Goal: Check status: Check status

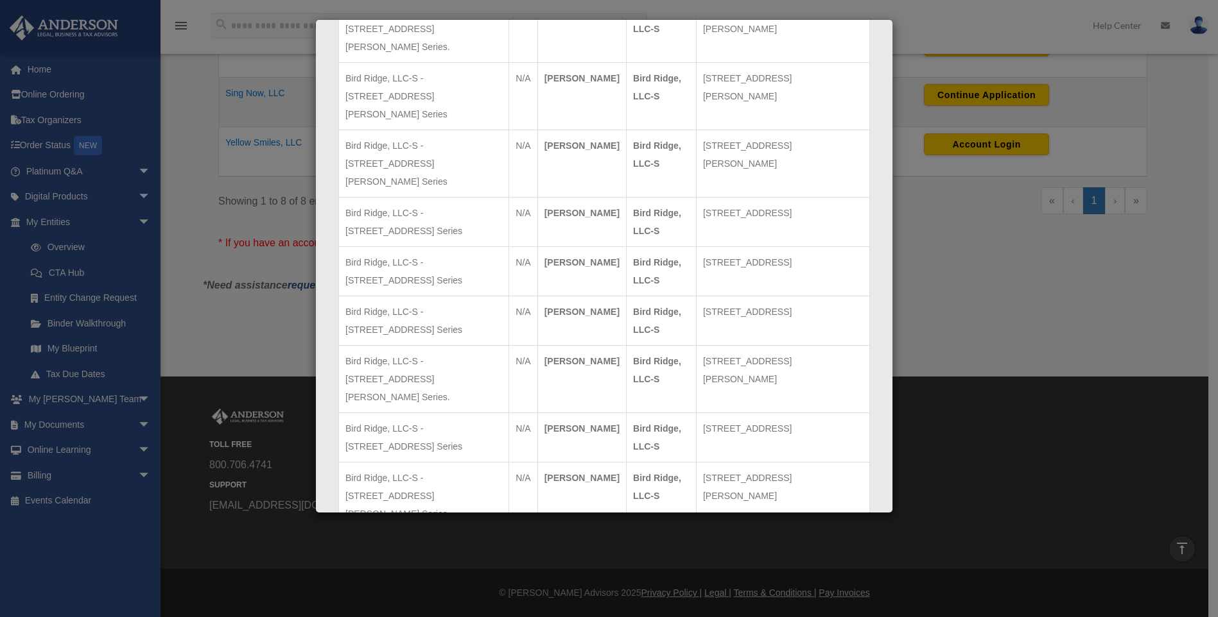
scroll to position [1649, 0]
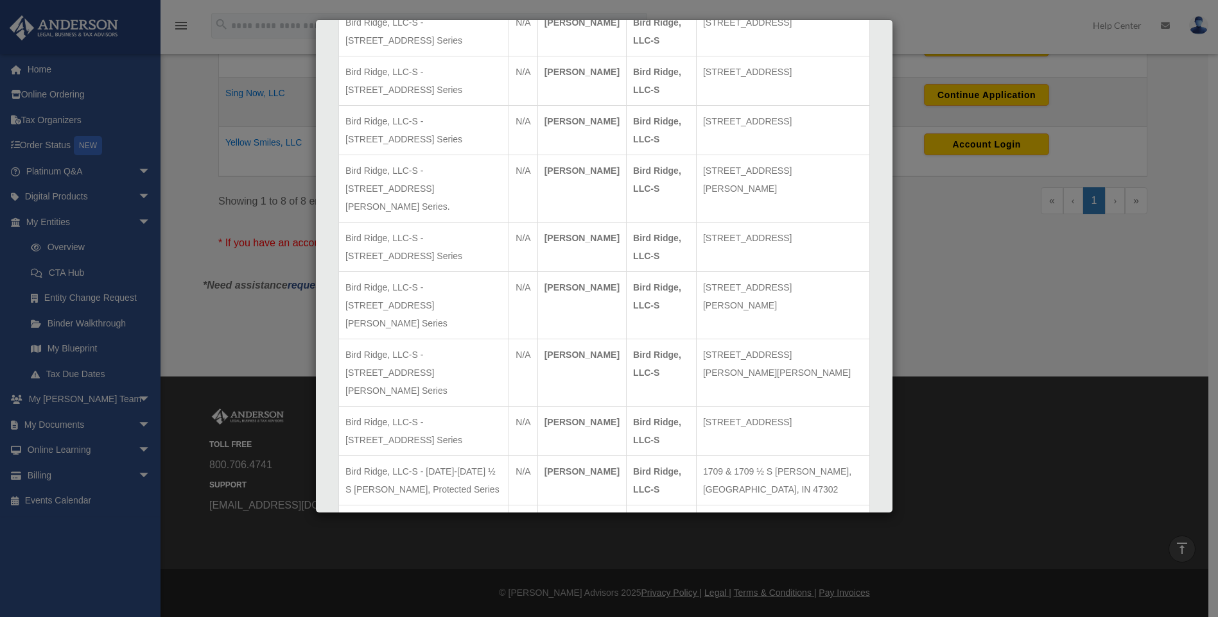
click at [976, 332] on div "Details × Articles Sent Organizational Date" at bounding box center [609, 308] width 1218 height 617
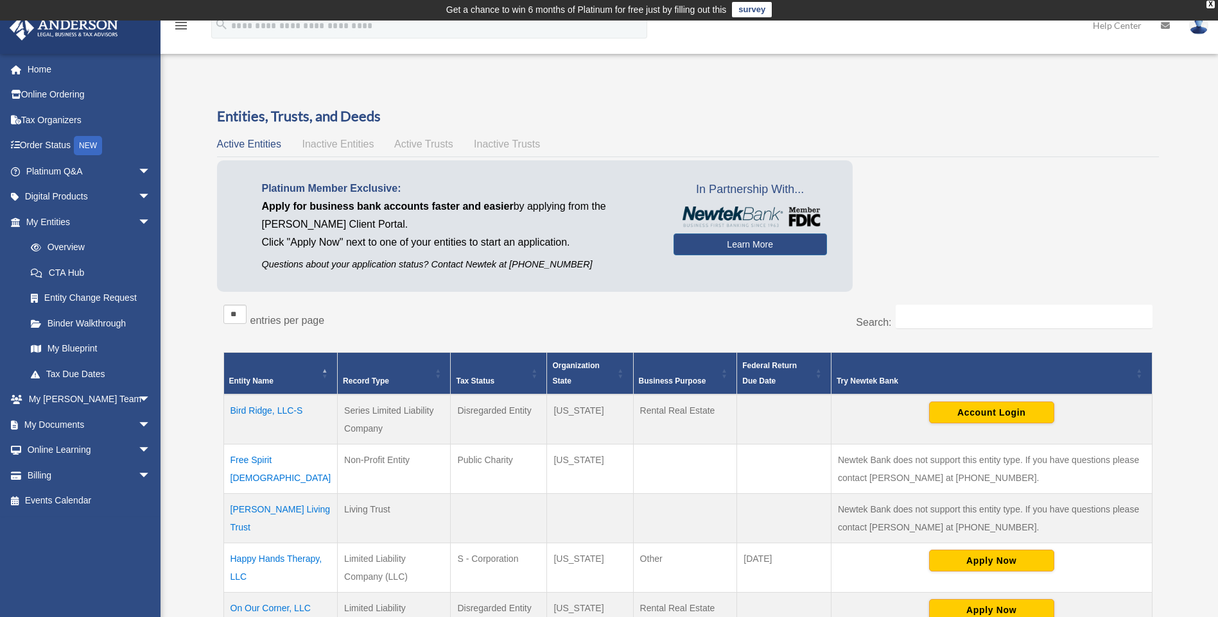
scroll to position [0, 0]
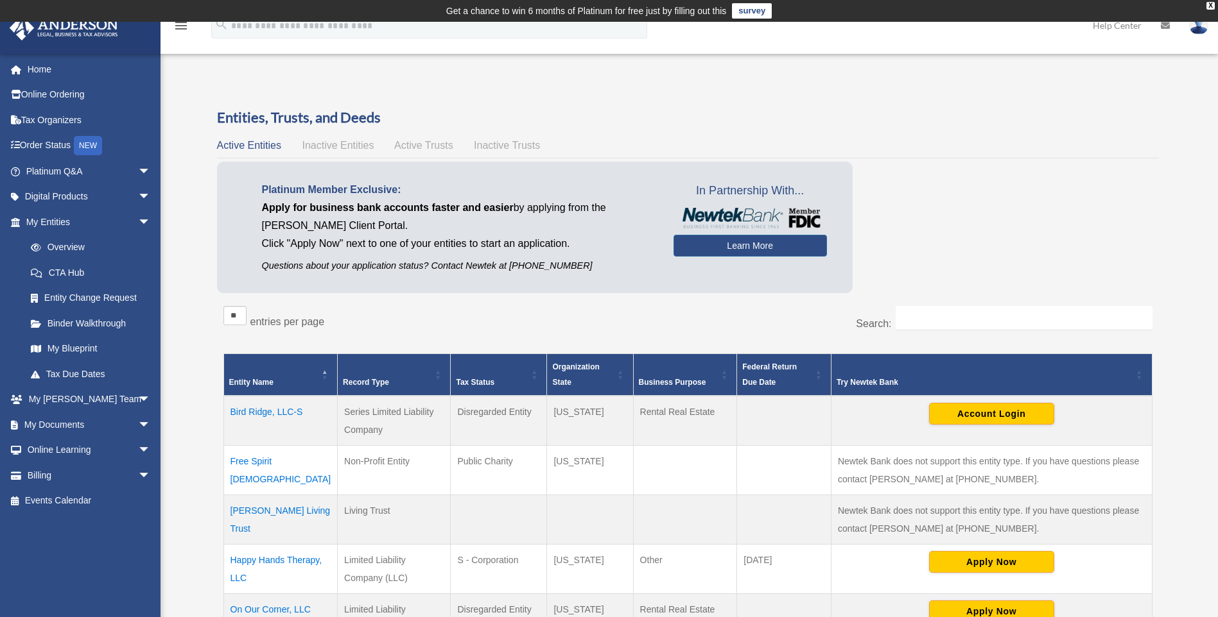
click at [353, 145] on span "Inactive Entities" at bounding box center [338, 145] width 72 height 11
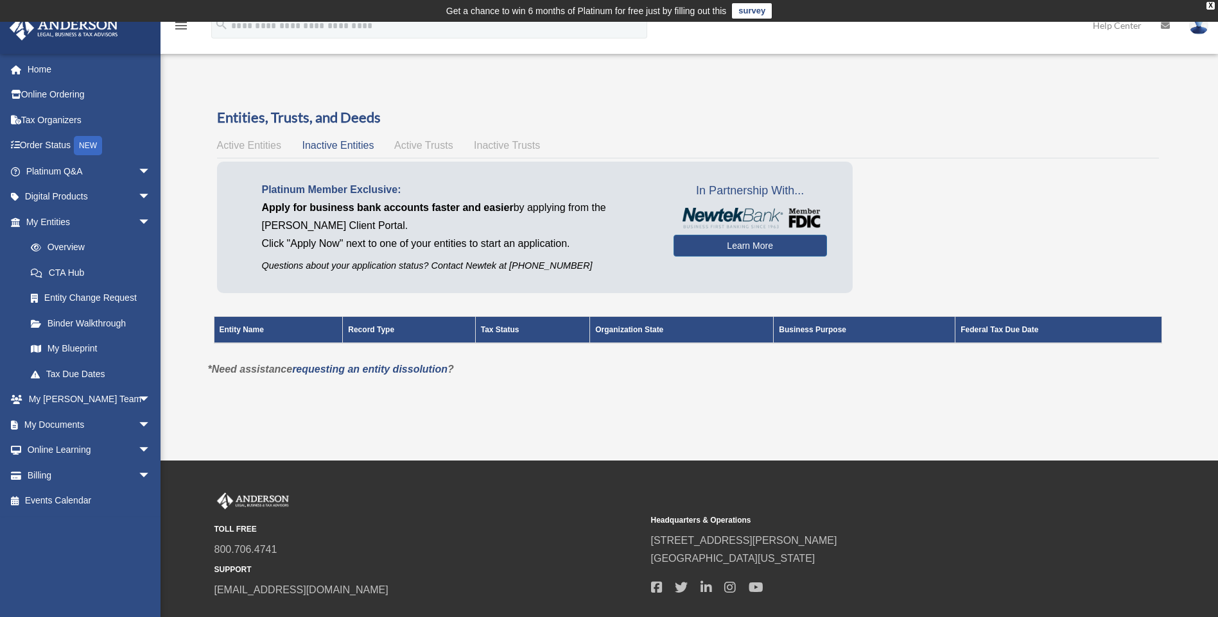
click at [414, 145] on span "Active Trusts" at bounding box center [423, 145] width 59 height 11
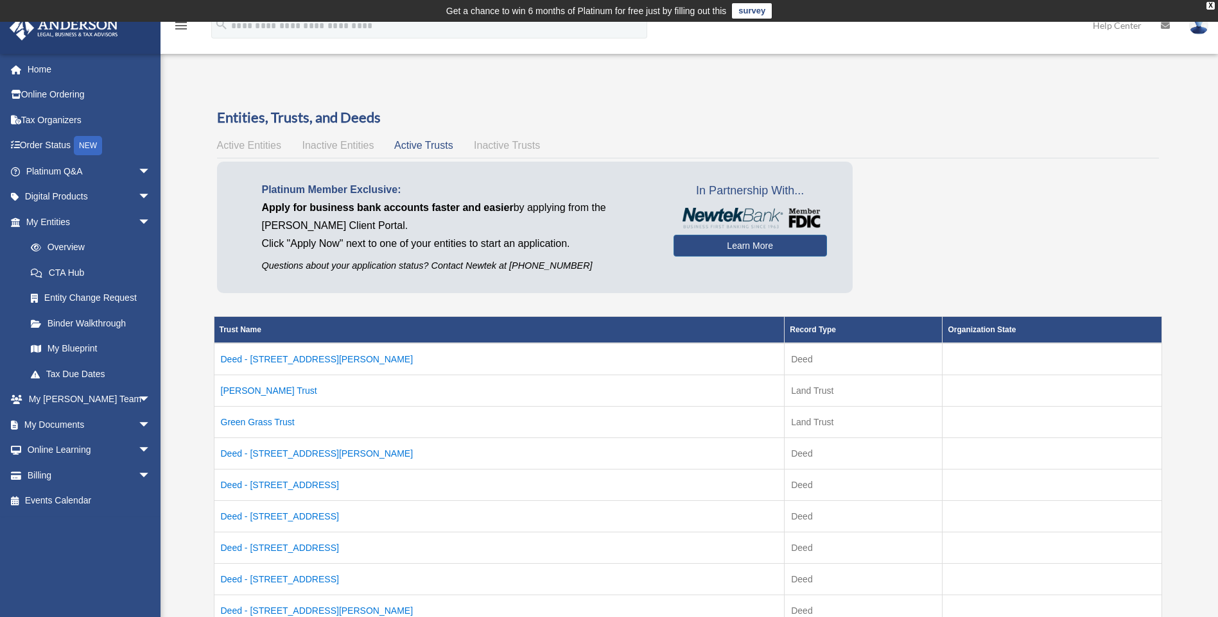
scroll to position [64, 0]
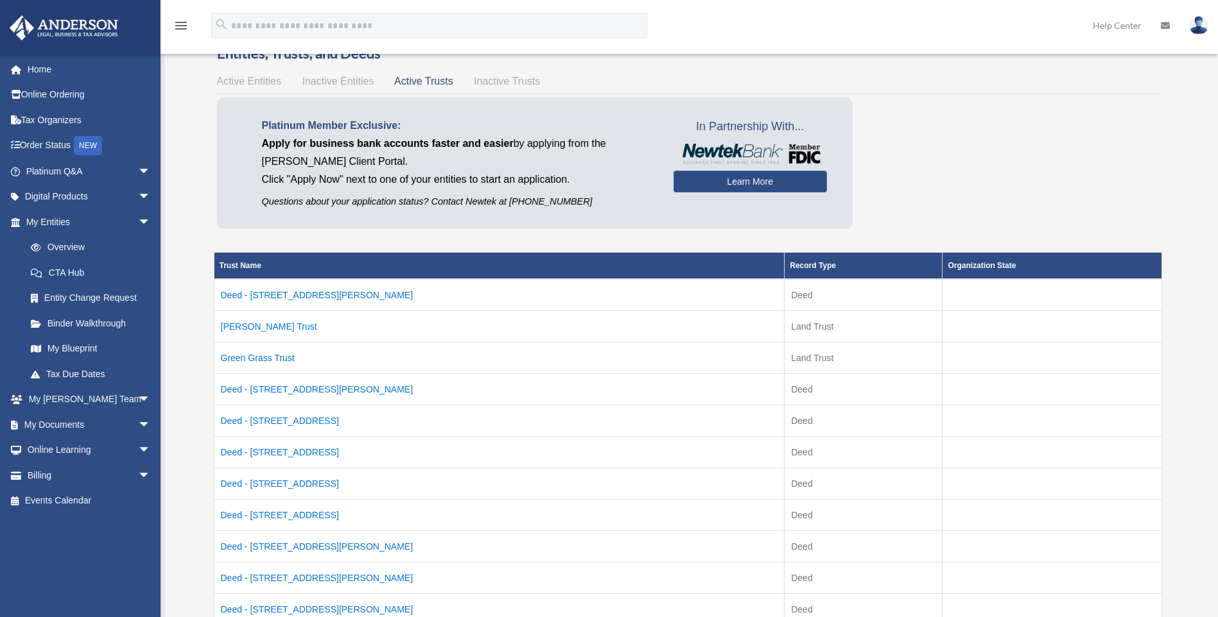
click at [252, 394] on td "Deed - [STREET_ADDRESS][PERSON_NAME]" at bounding box center [499, 389] width 571 height 31
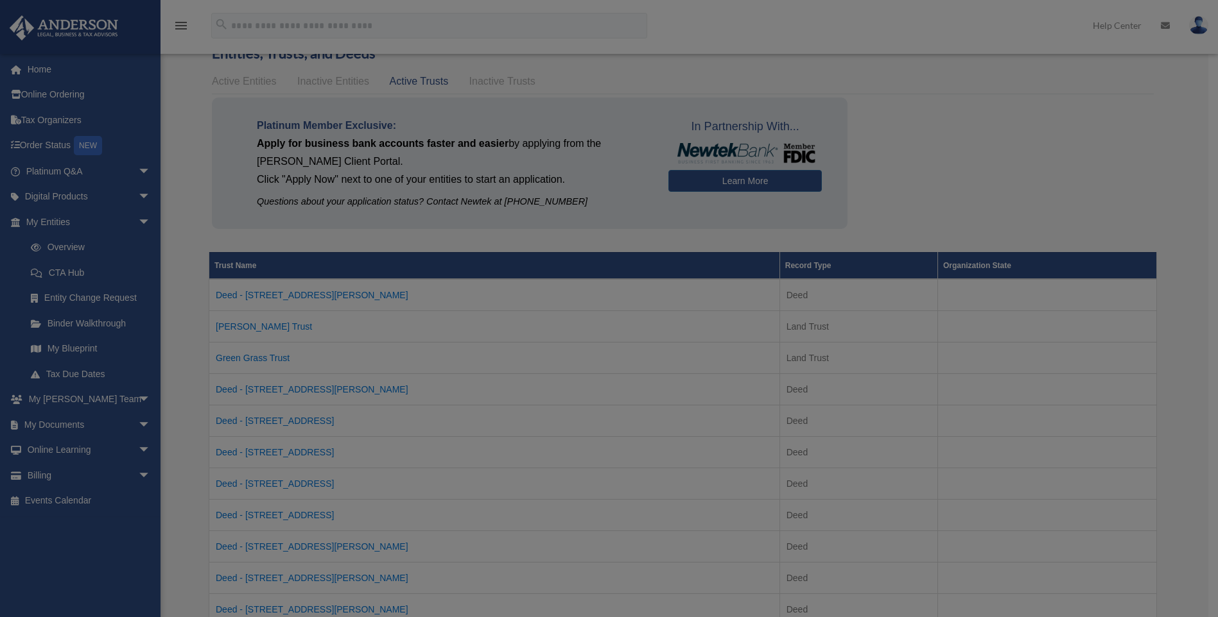
scroll to position [0, 0]
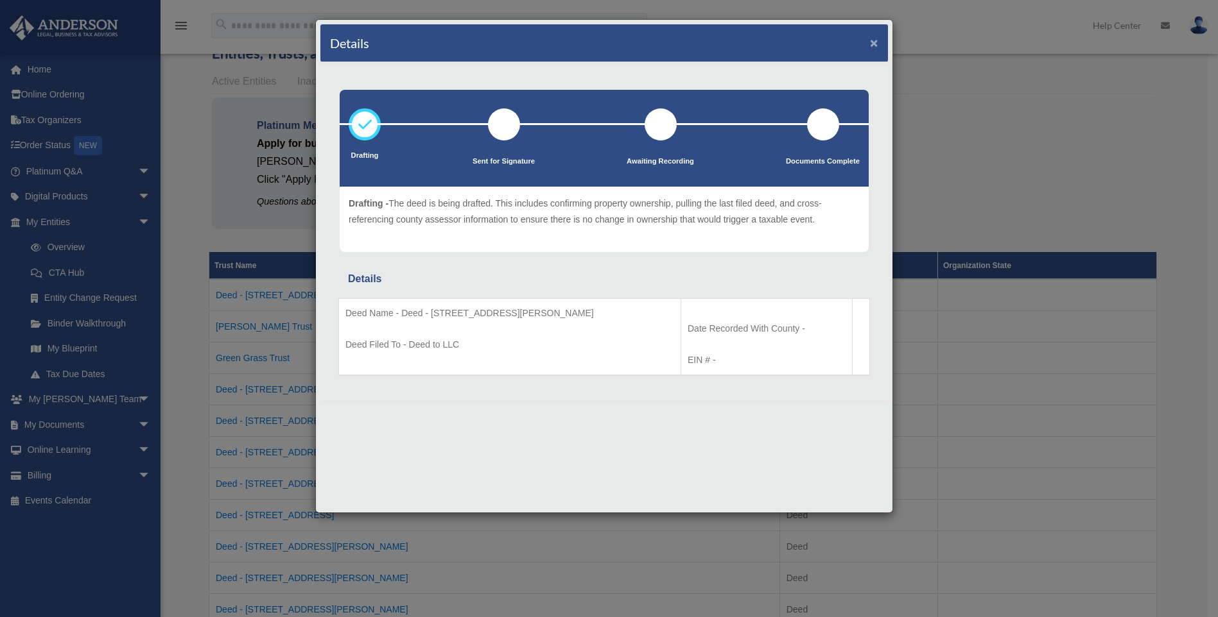
click at [874, 46] on button "×" at bounding box center [874, 42] width 8 height 13
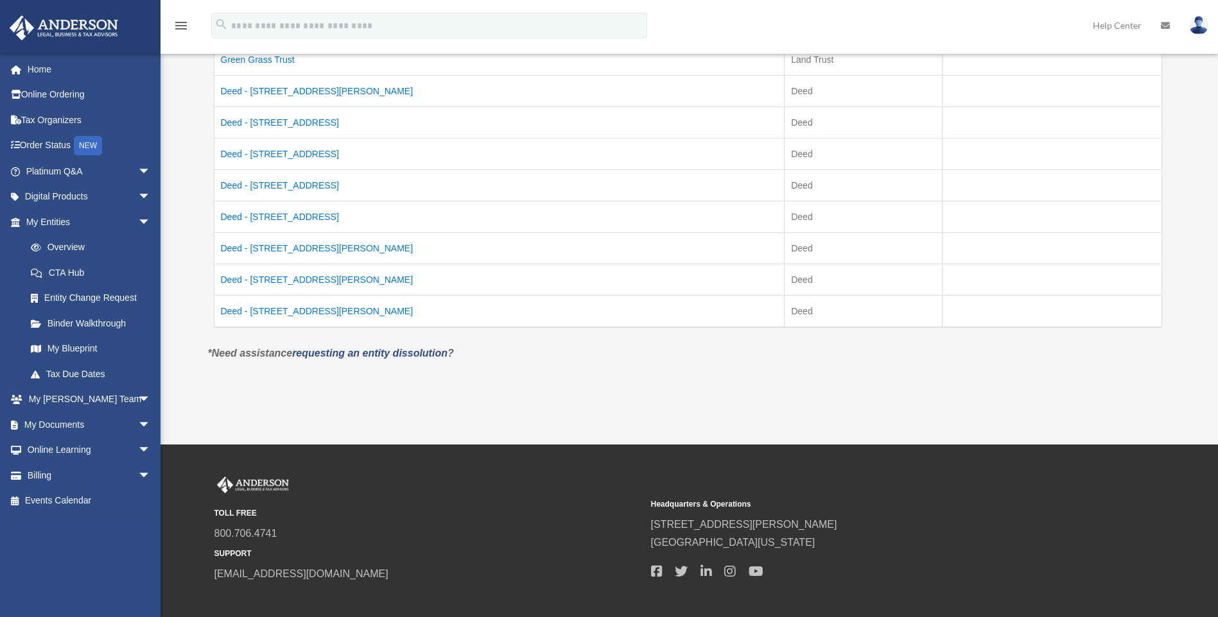
scroll to position [385, 0]
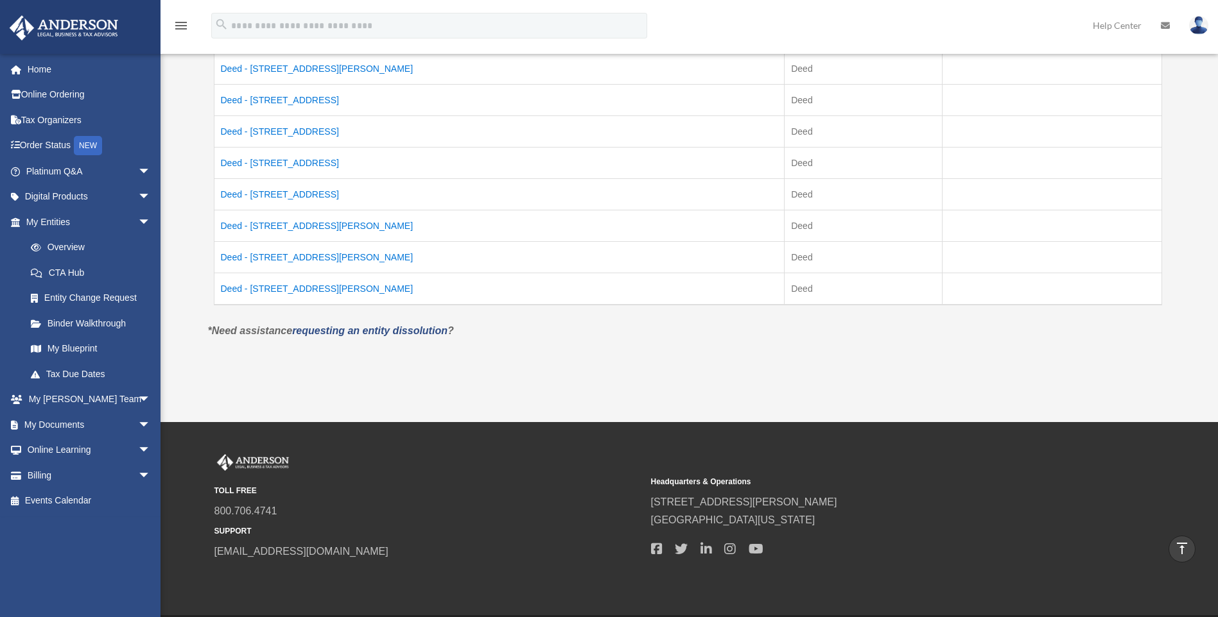
click at [286, 284] on td "Deed - [STREET_ADDRESS][PERSON_NAME]" at bounding box center [499, 289] width 571 height 32
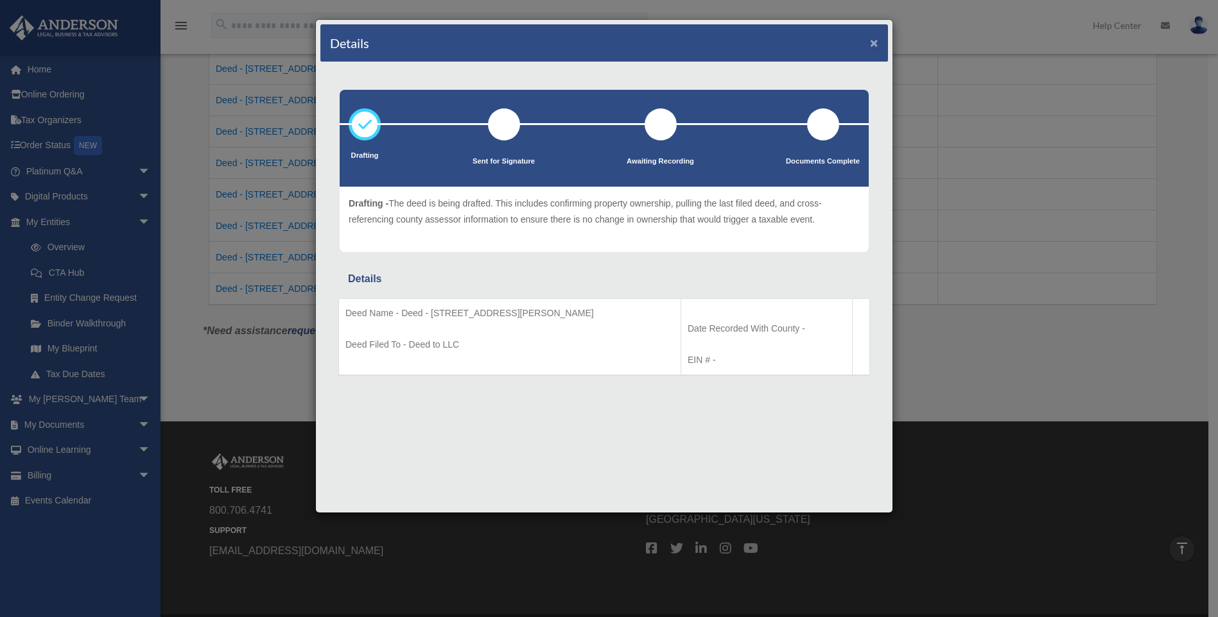
click at [875, 39] on button "×" at bounding box center [874, 42] width 8 height 13
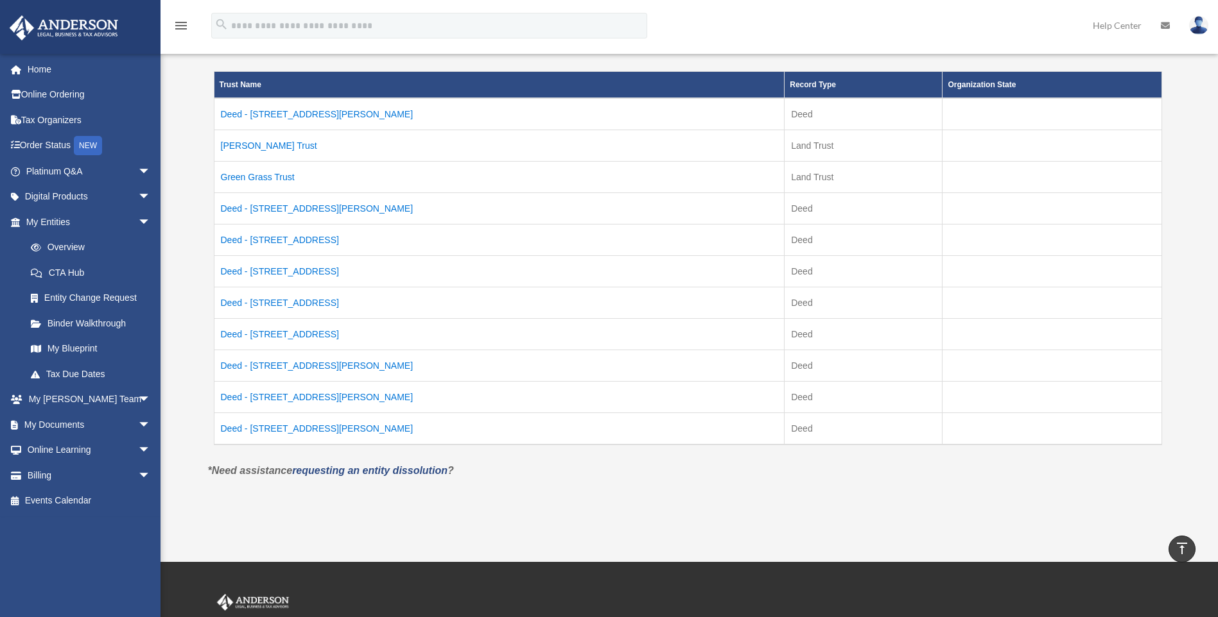
scroll to position [0, 0]
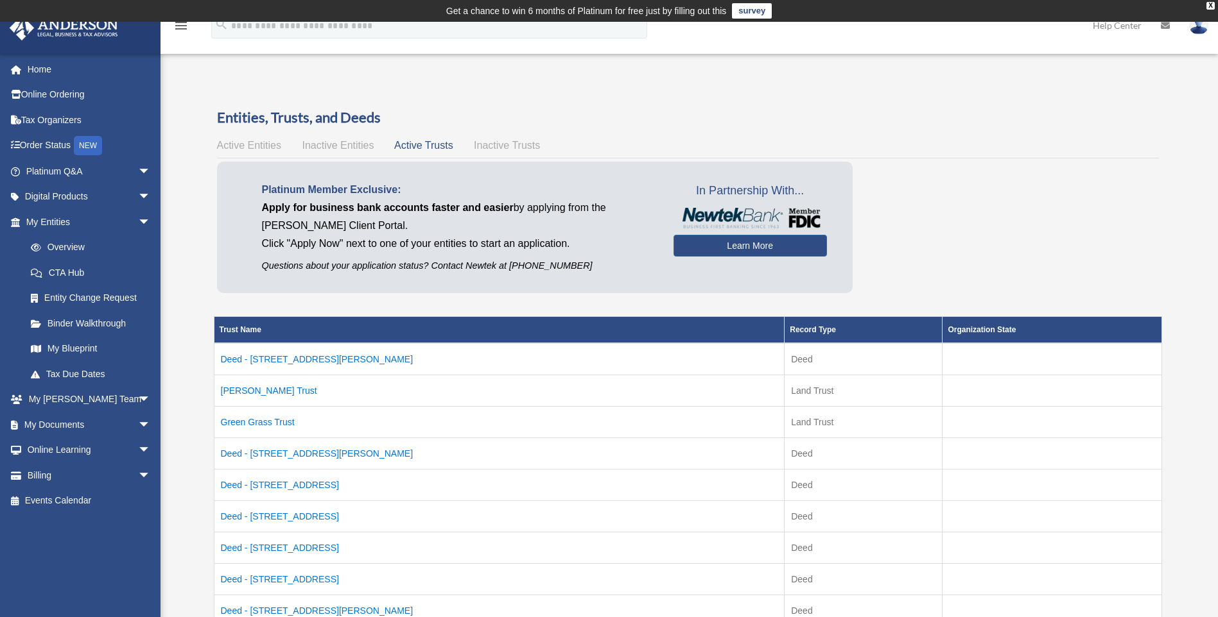
click at [257, 391] on td "[PERSON_NAME] Trust" at bounding box center [499, 390] width 571 height 31
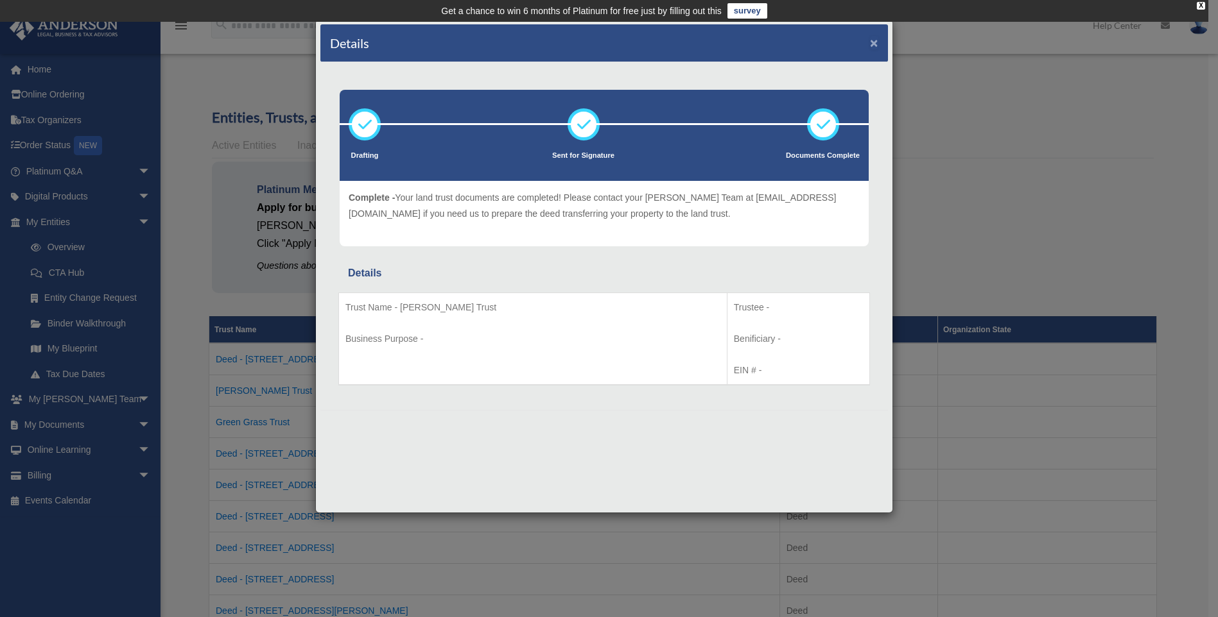
click at [873, 43] on button "×" at bounding box center [874, 42] width 8 height 13
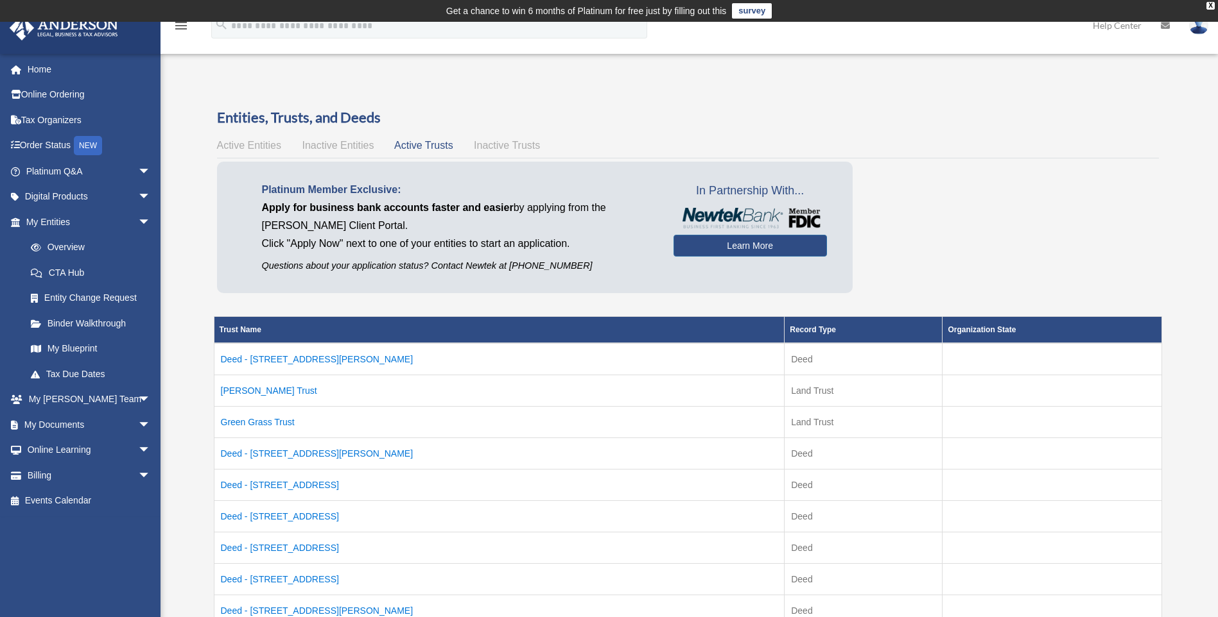
click at [515, 146] on span "Inactive Trusts" at bounding box center [507, 145] width 66 height 11
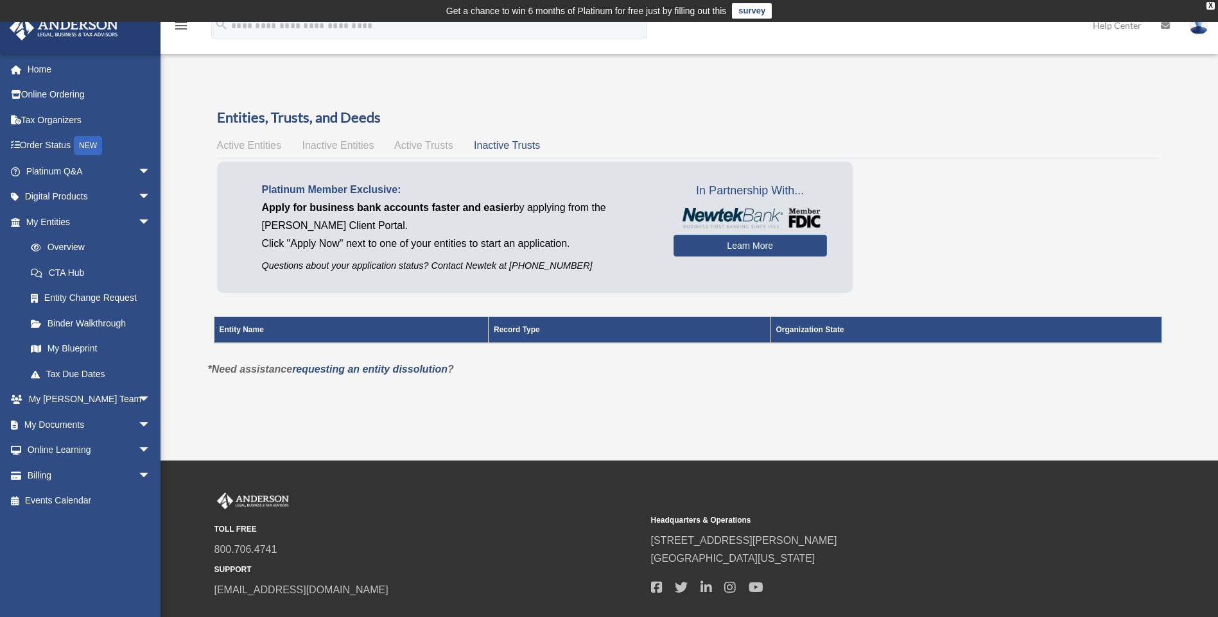
click at [352, 154] on div "Active Entities Inactive Entities Active Trusts Inactive Trusts" at bounding box center [688, 146] width 942 height 18
click at [355, 146] on span "Inactive Entities" at bounding box center [338, 145] width 72 height 11
click at [250, 143] on span "Active Entities" at bounding box center [249, 145] width 64 height 11
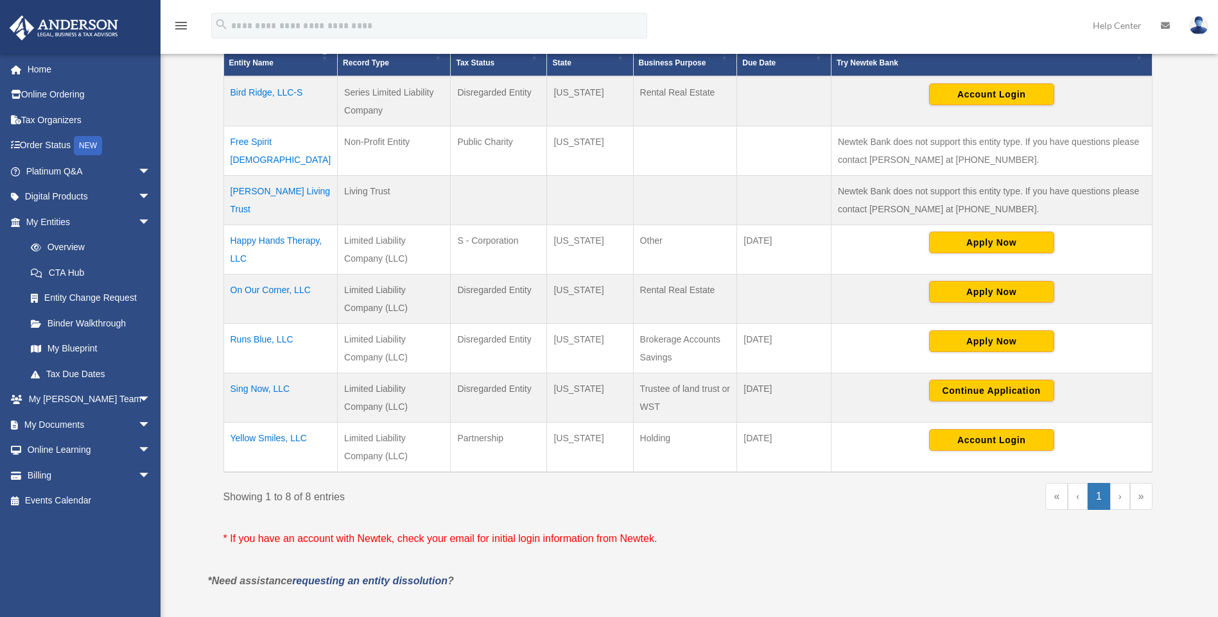
scroll to position [321, 0]
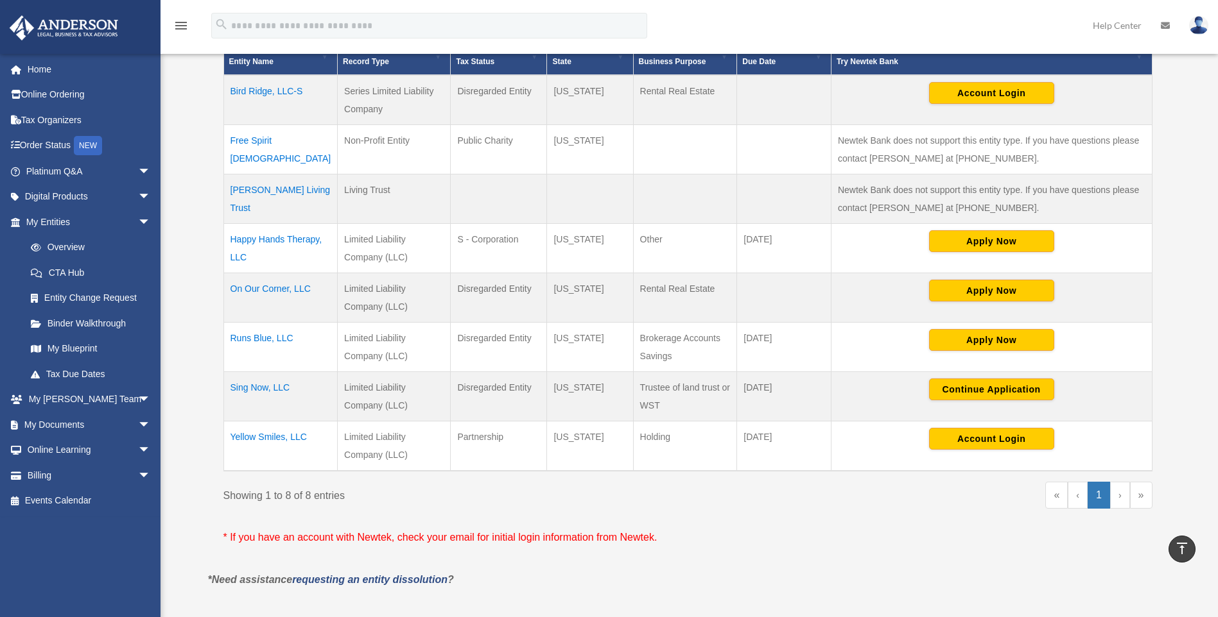
click at [290, 287] on td "On Our Corner, LLC" at bounding box center [280, 297] width 114 height 49
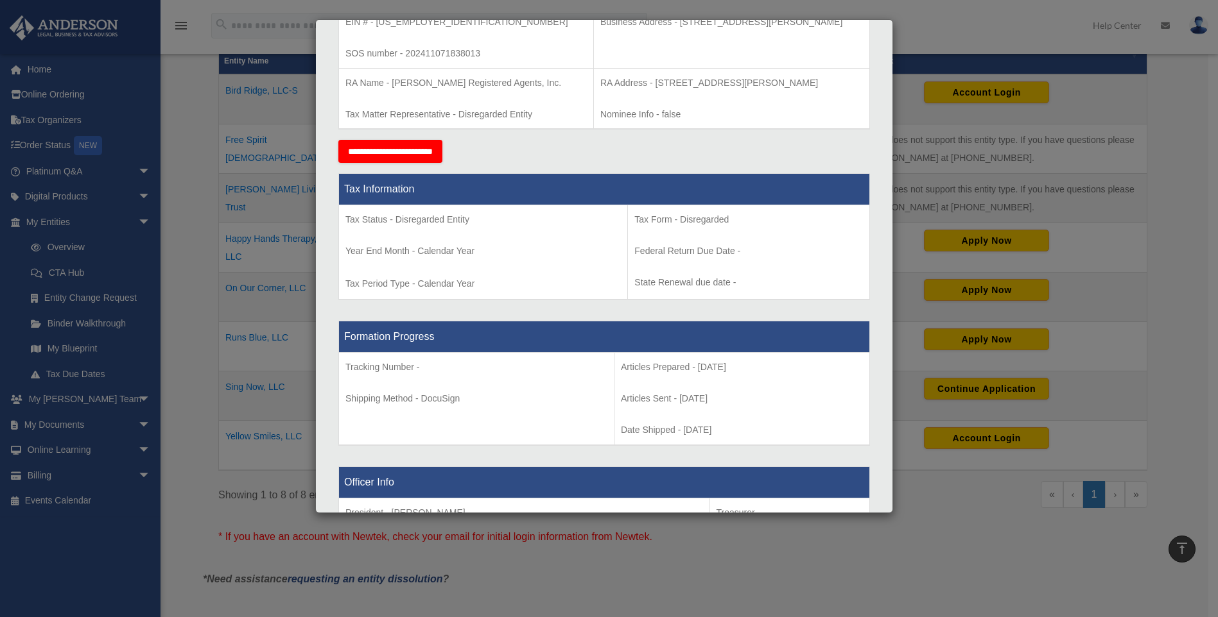
scroll to position [0, 0]
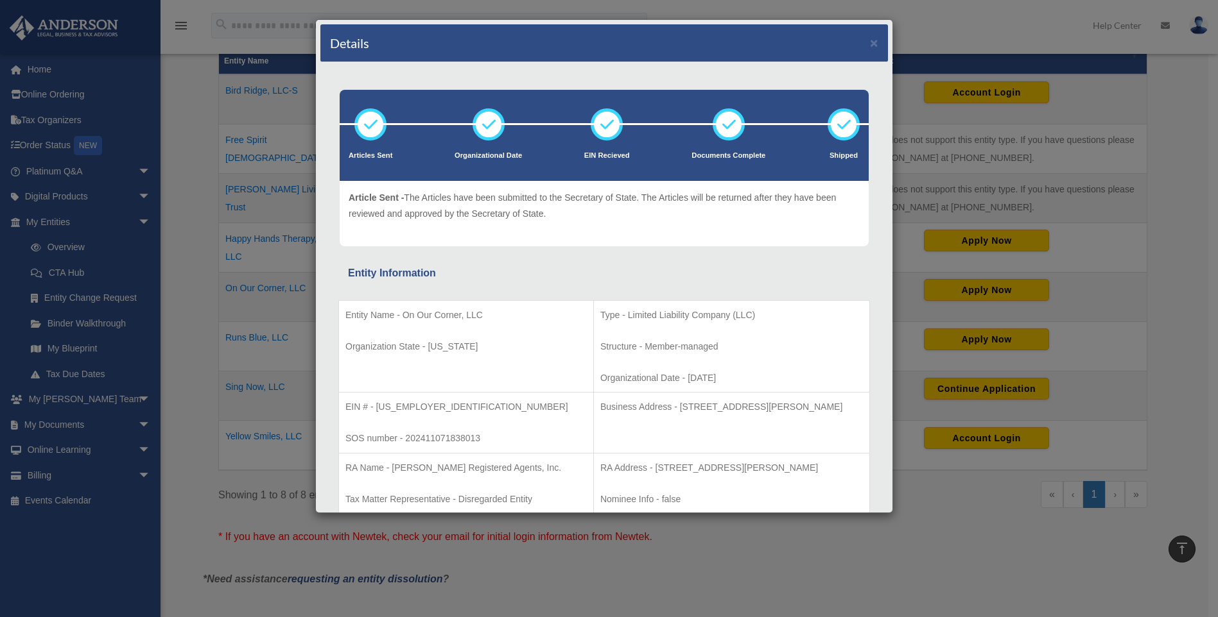
click at [859, 42] on div "Details ×" at bounding box center [603, 43] width 567 height 38
click at [870, 42] on button "×" at bounding box center [874, 42] width 8 height 13
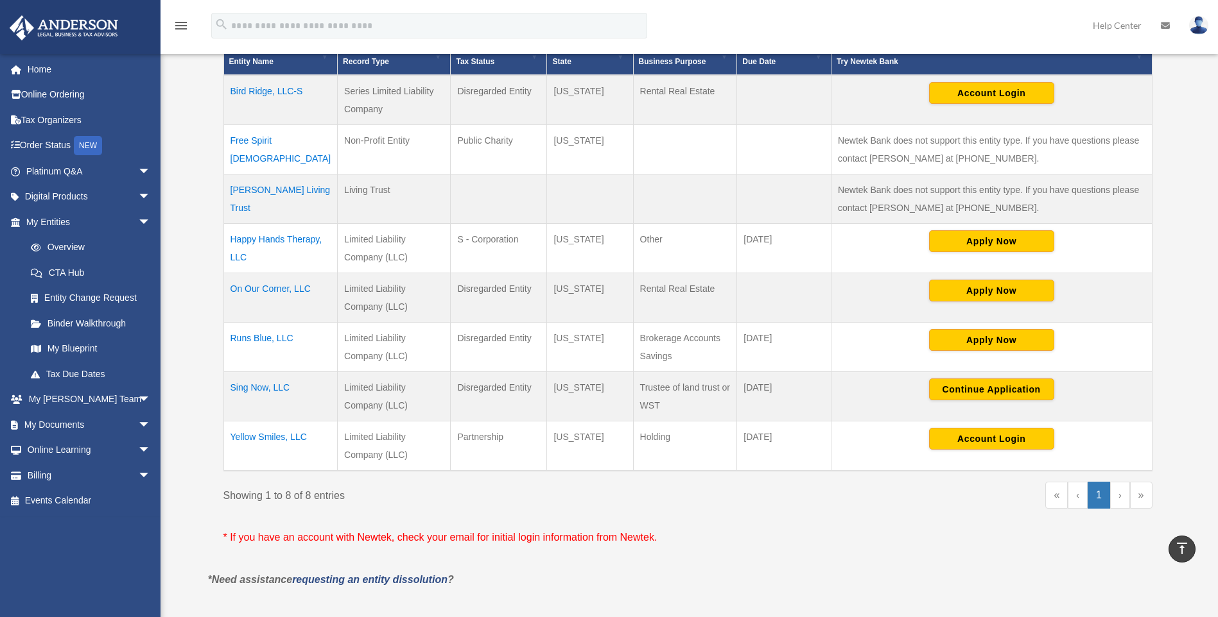
scroll to position [615, 0]
